Goal: Information Seeking & Learning: Learn about a topic

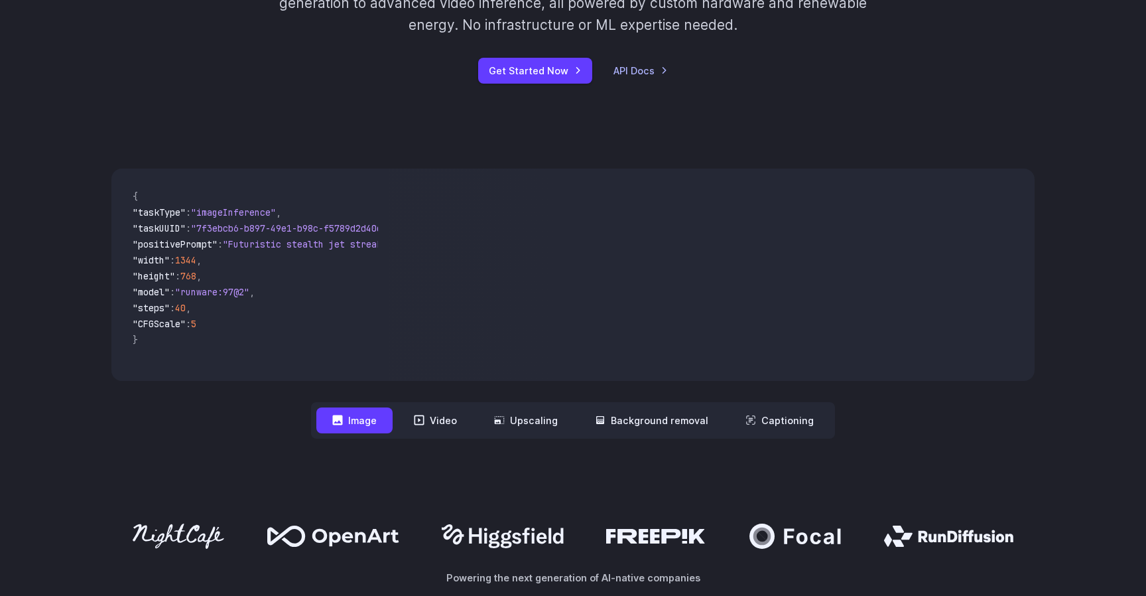
scroll to position [353, 0]
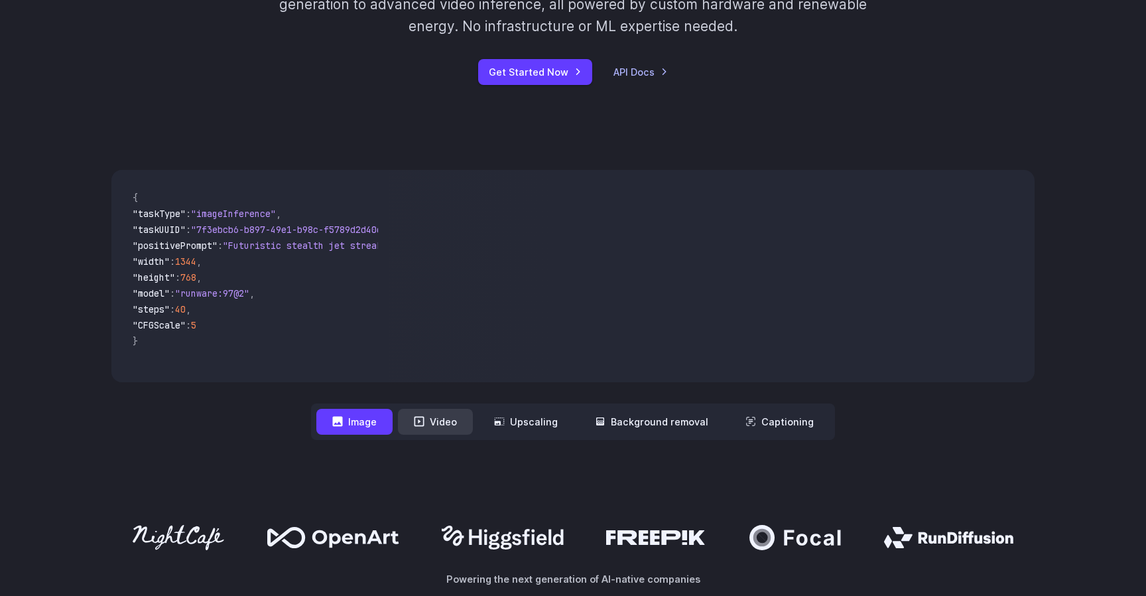
click at [444, 433] on button "Video" at bounding box center [435, 422] width 75 height 26
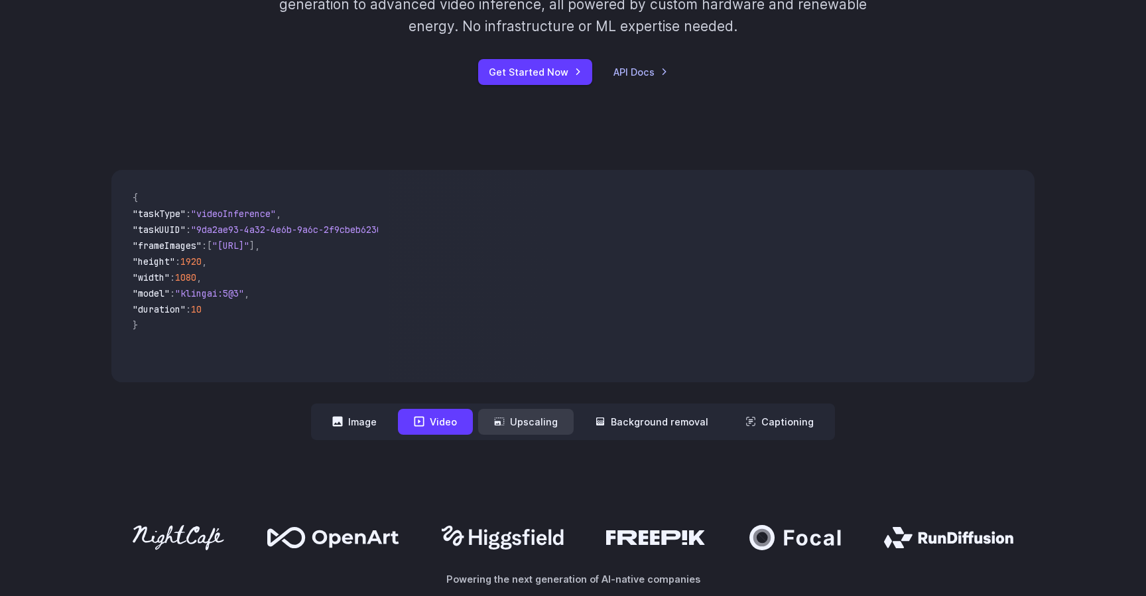
click at [526, 418] on button "Upscaling" at bounding box center [526, 422] width 96 height 26
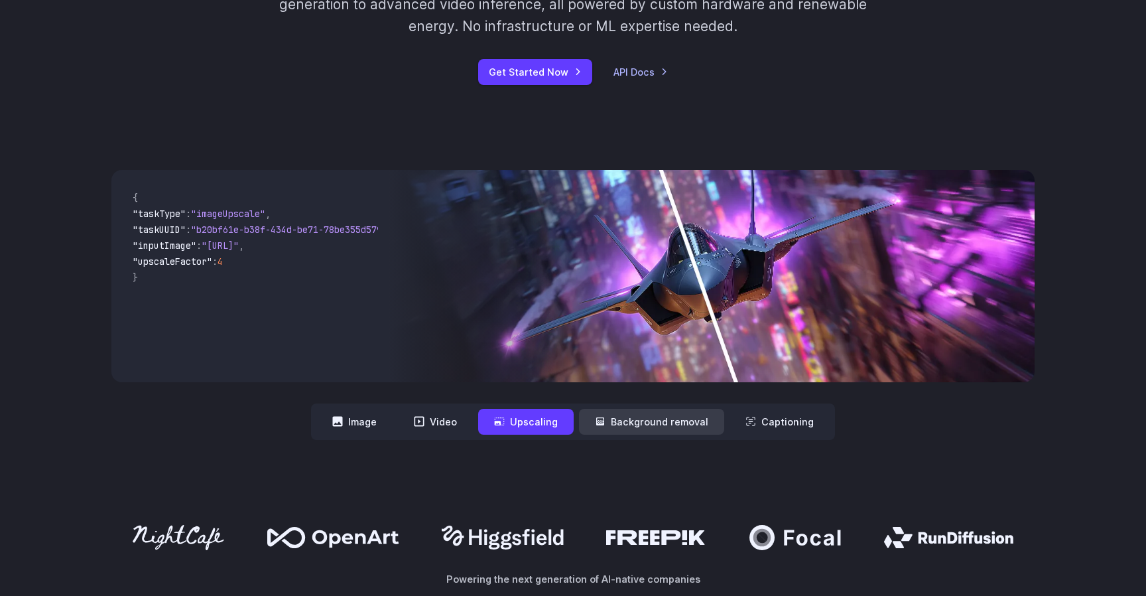
click at [608, 417] on button "Background removal" at bounding box center [651, 422] width 145 height 26
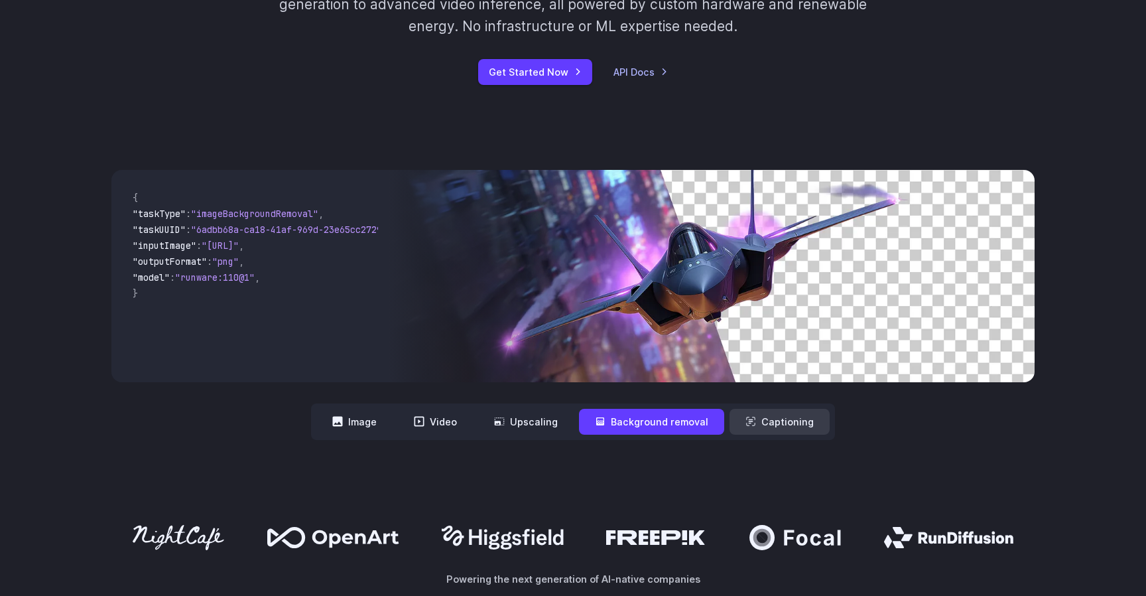
click at [738, 421] on button "Captioning" at bounding box center [780, 422] width 100 height 26
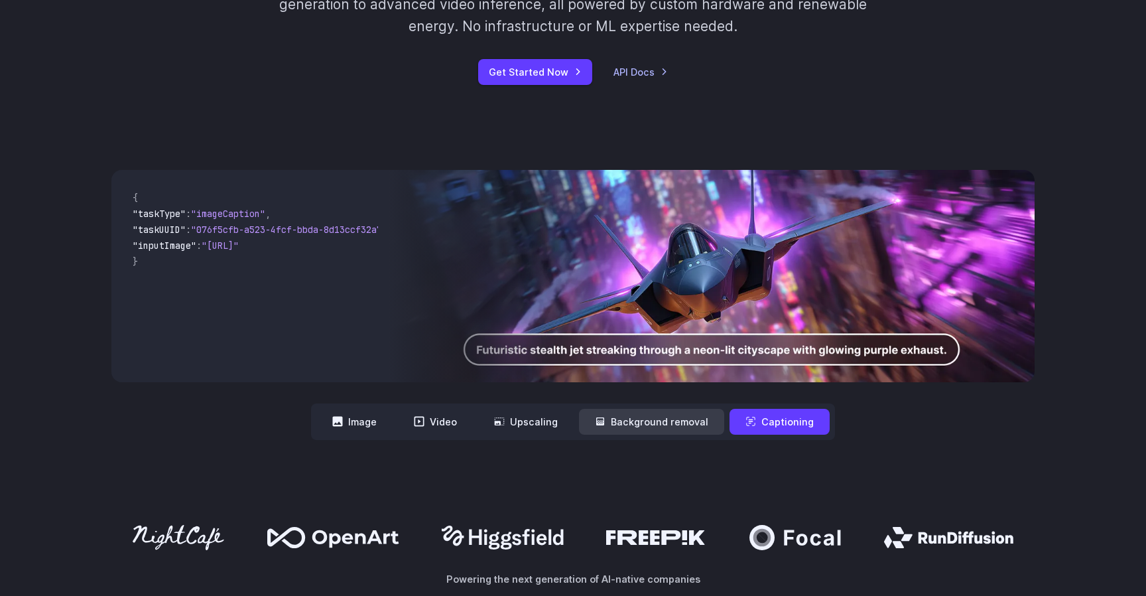
click at [678, 431] on button "Background removal" at bounding box center [651, 422] width 145 height 26
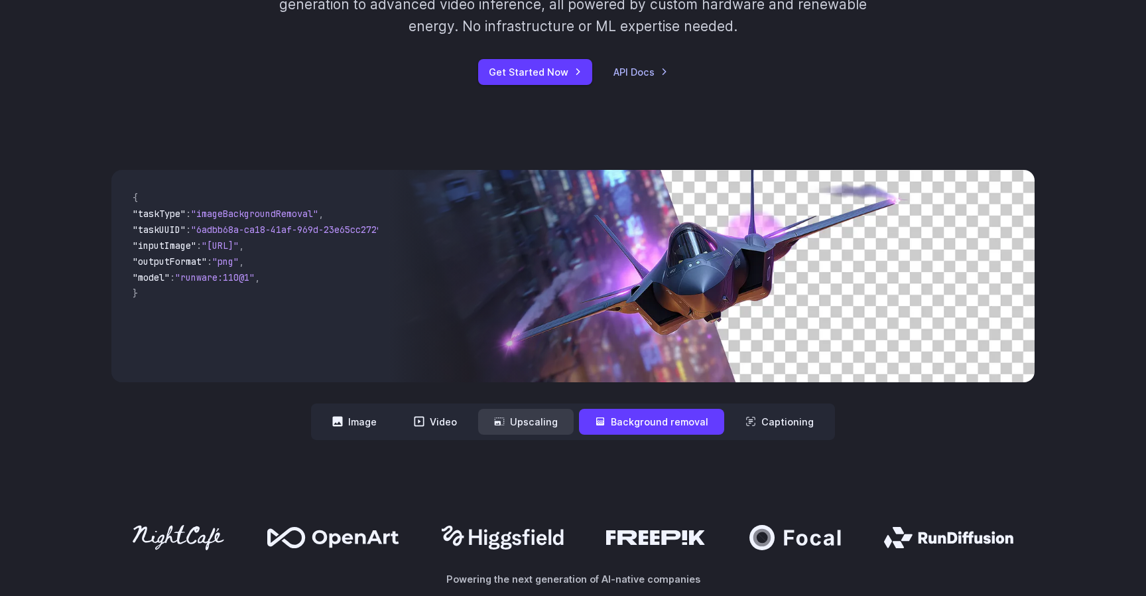
click at [574, 427] on button "Upscaling" at bounding box center [526, 422] width 96 height 26
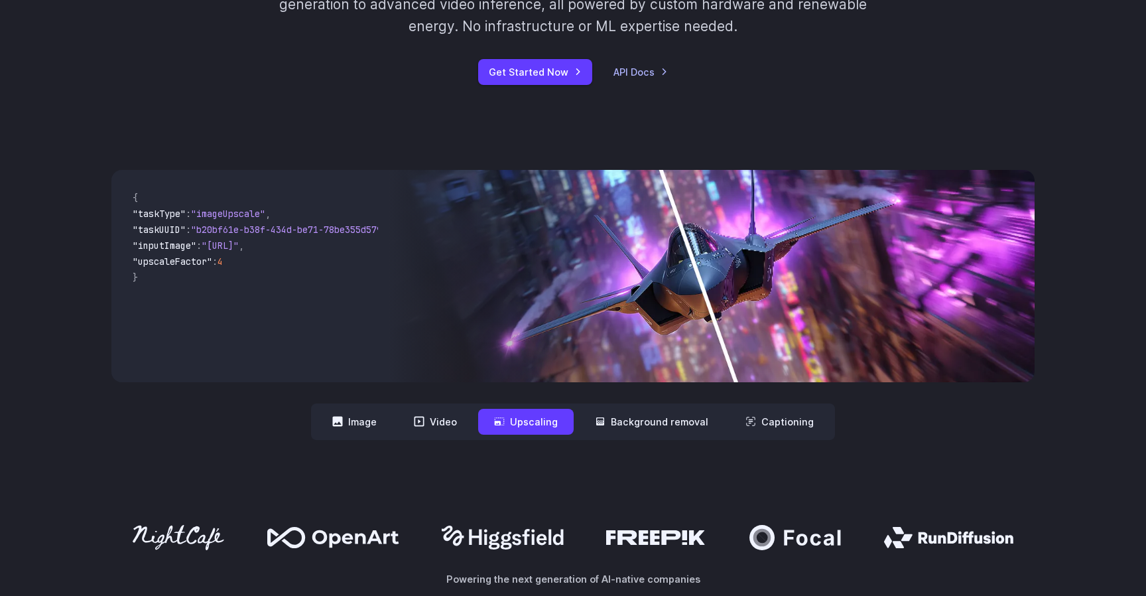
click at [472, 438] on nav "**********" at bounding box center [573, 421] width 524 height 36
click at [460, 423] on button "Video" at bounding box center [435, 422] width 75 height 26
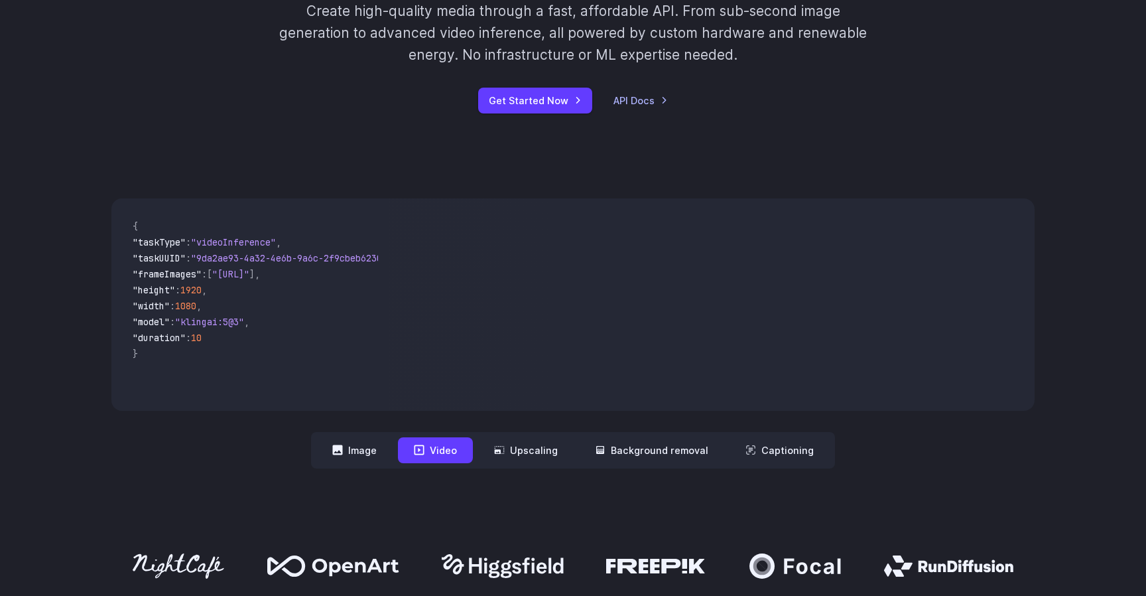
scroll to position [327, 0]
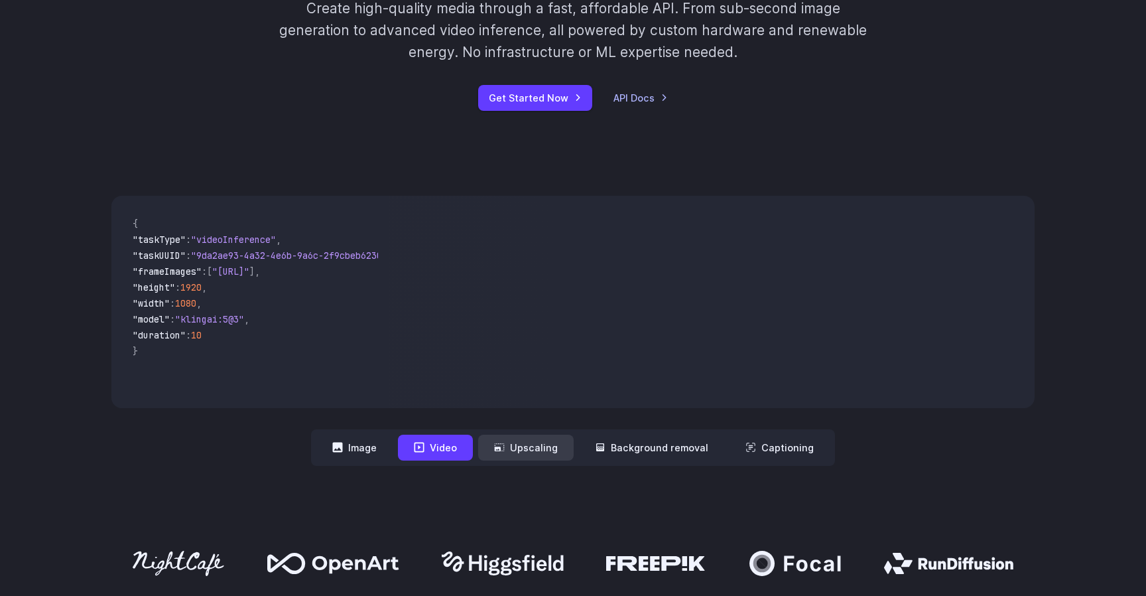
click at [544, 447] on button "Upscaling" at bounding box center [526, 448] width 96 height 26
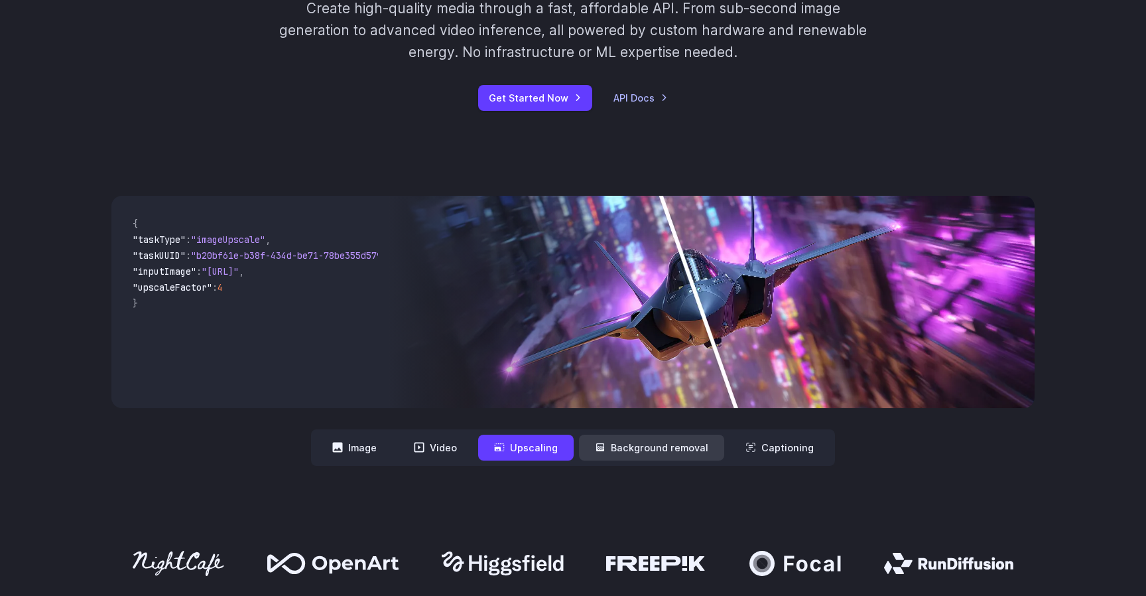
click at [617, 451] on button "Background removal" at bounding box center [651, 448] width 145 height 26
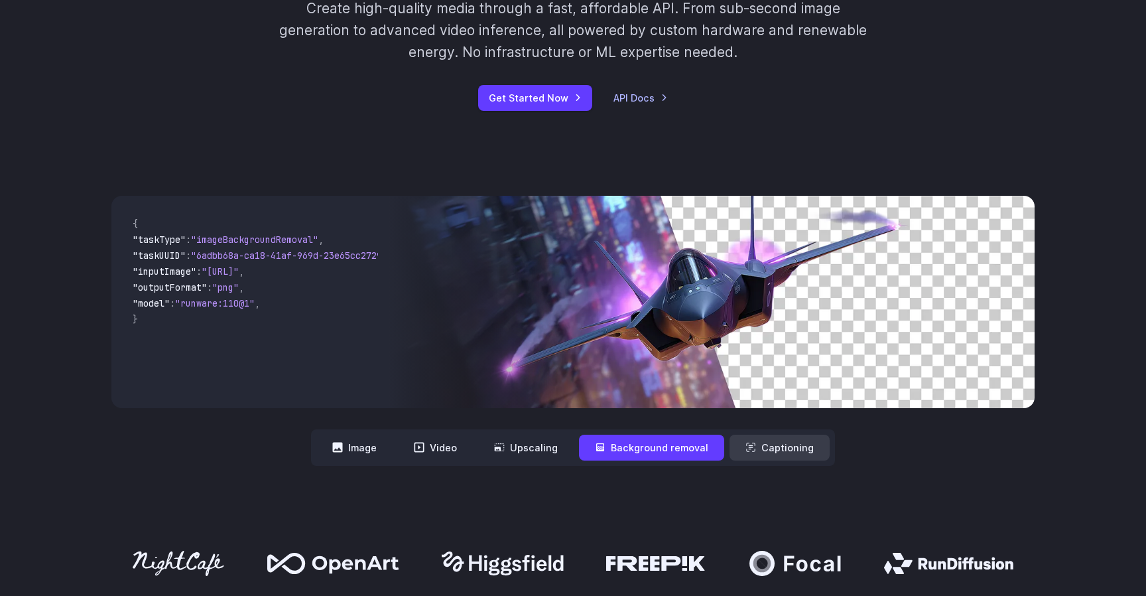
click at [756, 440] on button "Captioning" at bounding box center [780, 448] width 100 height 26
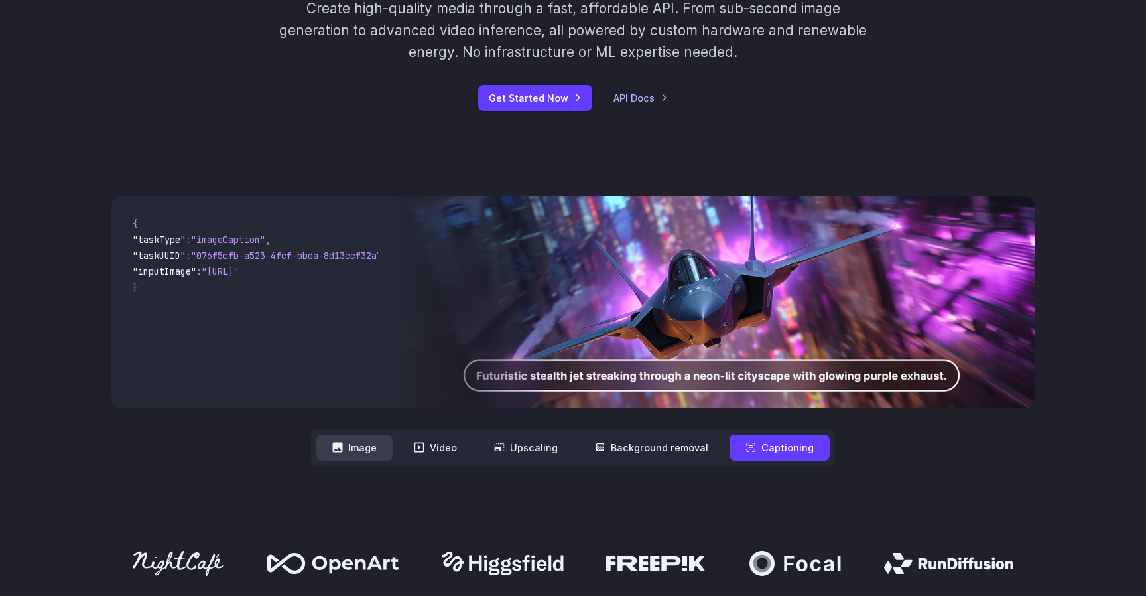
click at [364, 444] on button "Image" at bounding box center [354, 448] width 76 height 26
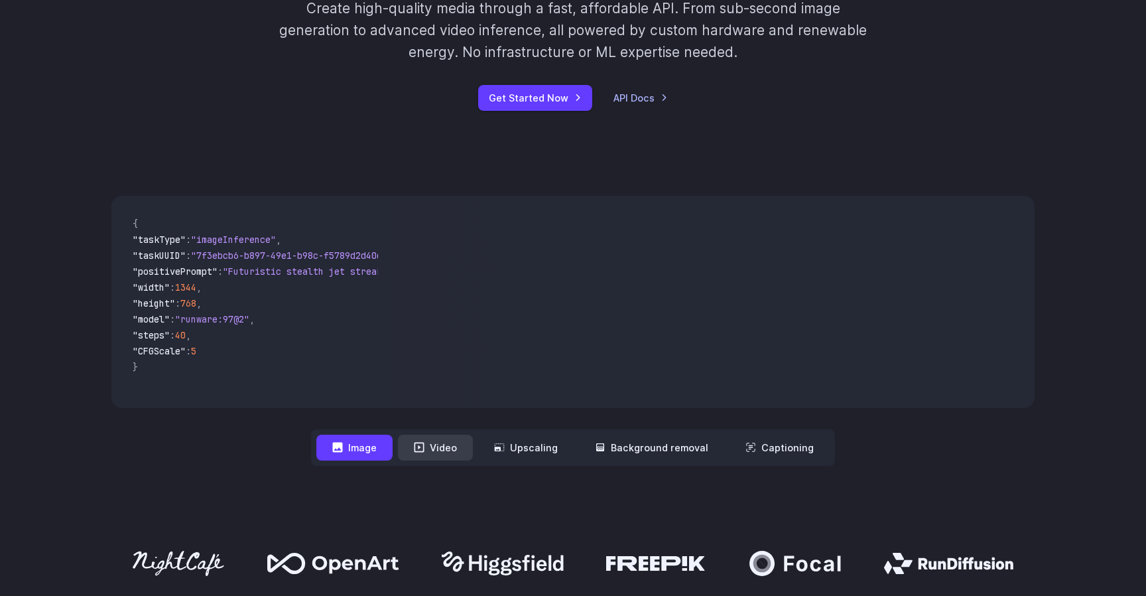
click at [425, 437] on button "Video" at bounding box center [435, 448] width 75 height 26
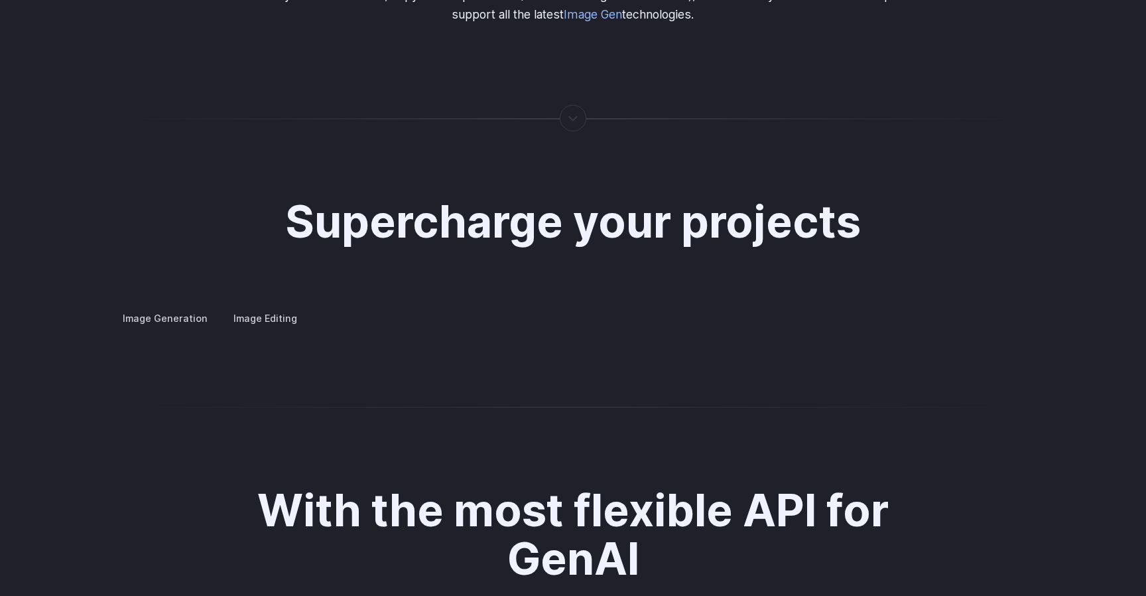
scroll to position [2563, 0]
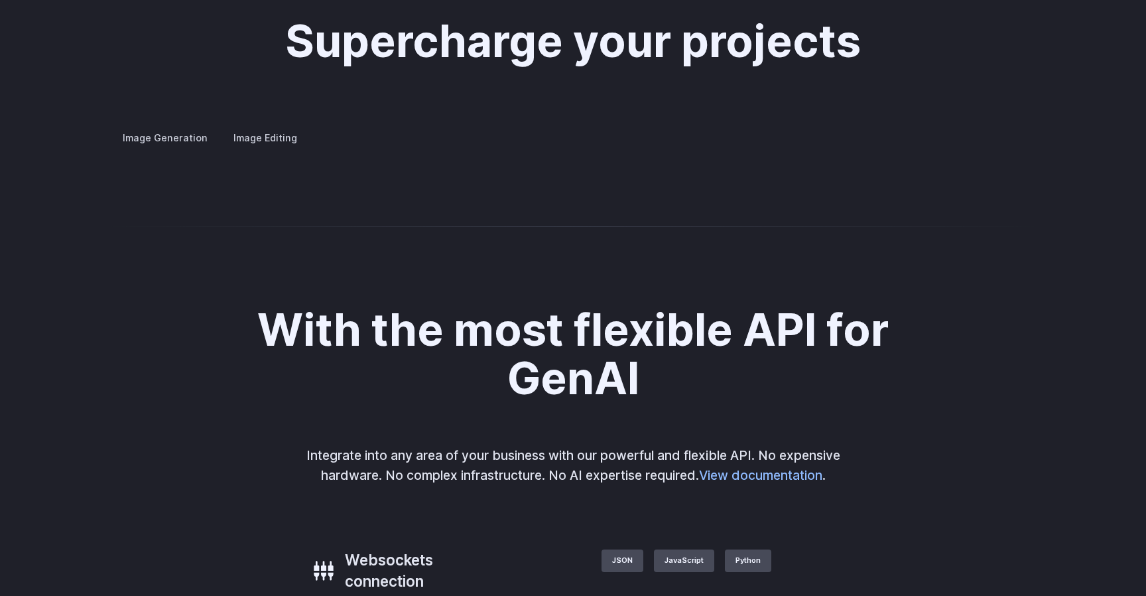
click at [0, 0] on details "Concept design Quickly ideate and polish new concepts, from character design, t…" at bounding box center [0, 0] width 0 height 0
click at [0, 0] on summary "Concept design" at bounding box center [0, 0] width 0 height 0
click at [0, 0] on summary "Creative styling" at bounding box center [0, 0] width 0 height 0
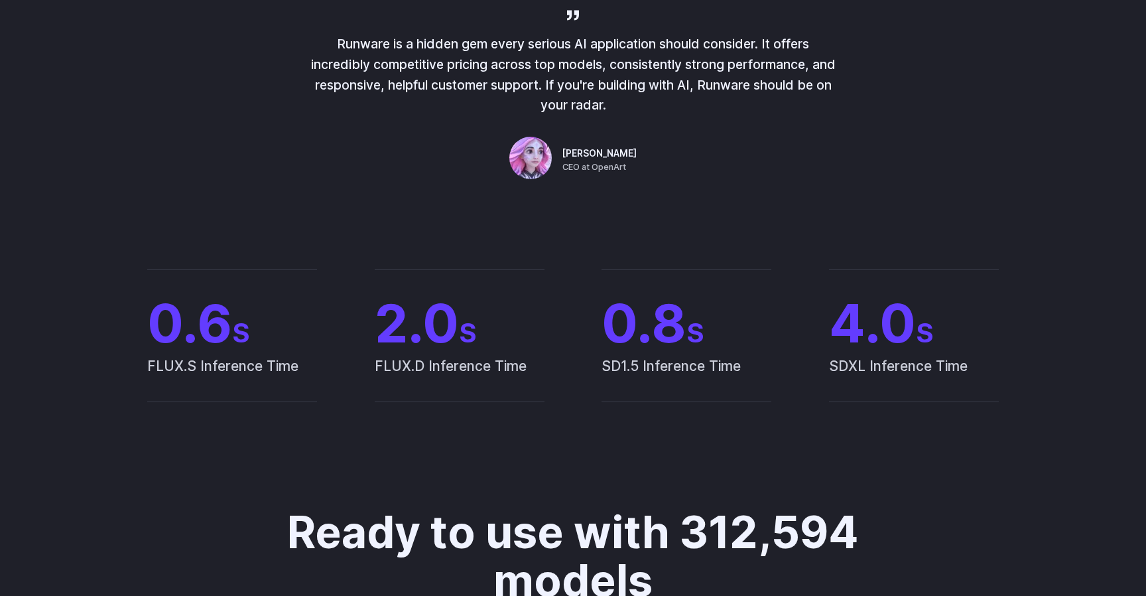
scroll to position [0, 0]
